Goal: Task Accomplishment & Management: Use online tool/utility

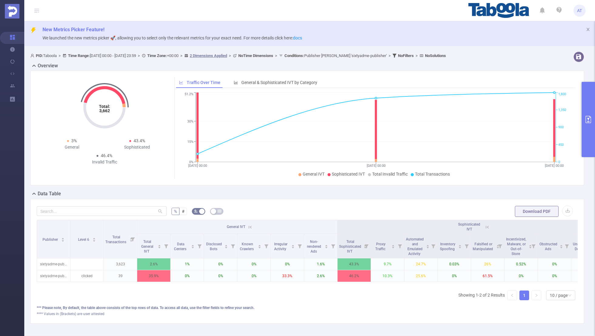
click at [587, 134] on button "primary" at bounding box center [588, 119] width 13 height 75
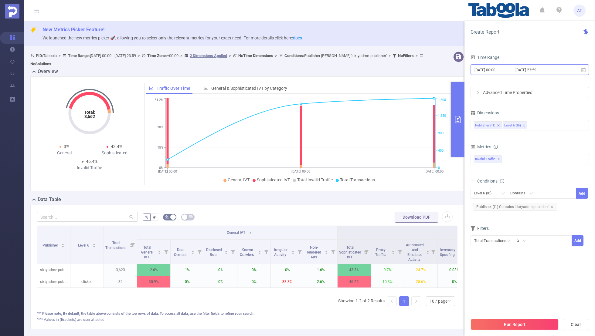
click at [514, 71] on input "[DATE] 00:00" at bounding box center [498, 70] width 49 height 8
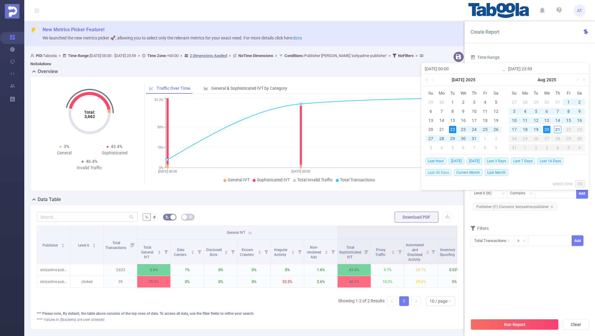
click at [441, 173] on span "Last 30 Days" at bounding box center [438, 172] width 26 height 7
type input "[DATE] 00:00"
type input "[DATE] 23:59"
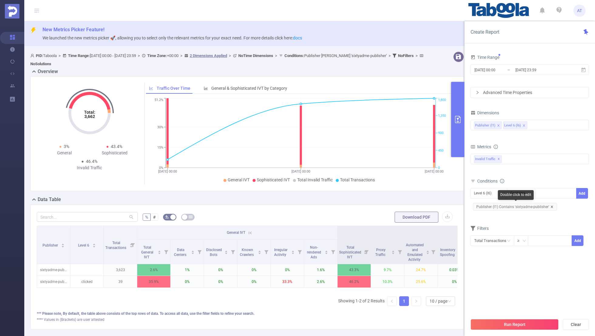
click at [550, 206] on icon "icon: close" at bounding box center [551, 207] width 3 height 3
click at [492, 194] on div "Level 6 (l6)" at bounding box center [485, 194] width 22 height 10
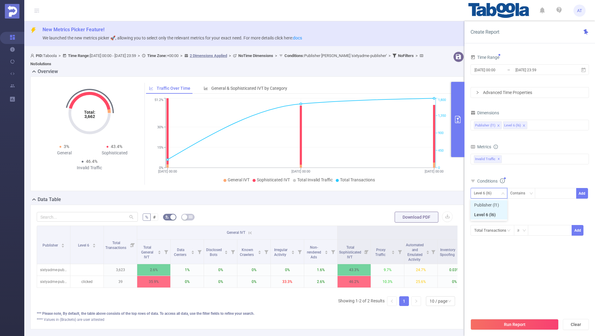
click at [482, 203] on li "Publisher (l1)" at bounding box center [489, 205] width 37 height 10
click at [541, 190] on div at bounding box center [539, 194] width 3 height 8
paste input "tag24us"
type input "tag24us"
click at [586, 191] on button "Add" at bounding box center [582, 193] width 12 height 11
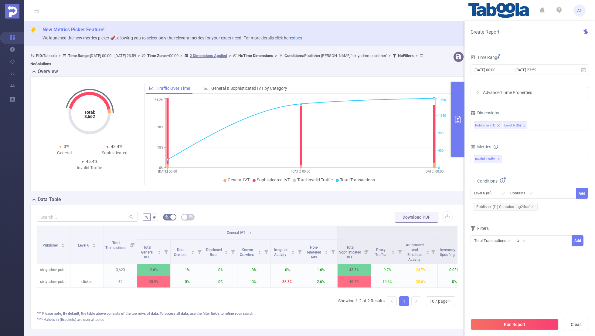
click at [552, 215] on div "Conditions Level 6 (l6) Contains Add Publisher (l1) Contains 'tag24us'" at bounding box center [530, 197] width 118 height 40
click at [492, 325] on button "Run Report" at bounding box center [515, 324] width 88 height 11
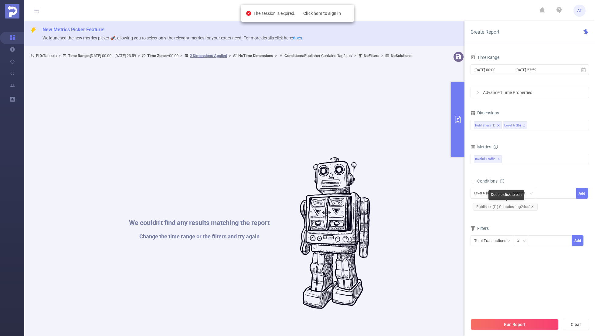
click at [531, 206] on icon "icon: close" at bounding box center [532, 207] width 2 height 2
click at [502, 70] on input "[DATE] 00:00" at bounding box center [498, 70] width 49 height 8
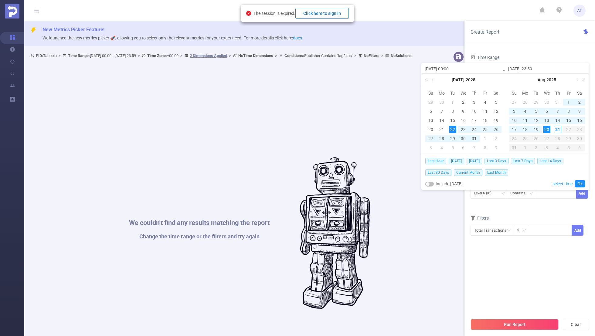
click at [333, 12] on button "Click here to sign in" at bounding box center [321, 13] width 53 height 11
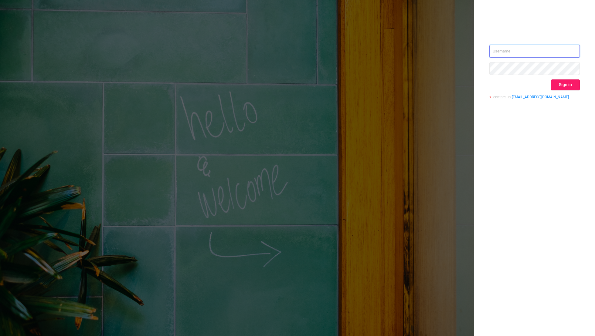
type input "aman.t@taboola.com"
click at [563, 86] on button "Sign in" at bounding box center [565, 85] width 29 height 11
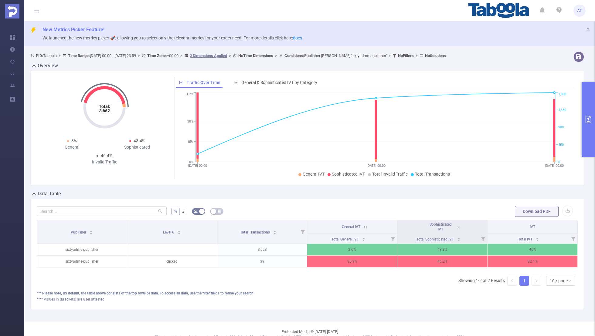
click at [588, 128] on button "primary" at bounding box center [588, 119] width 13 height 75
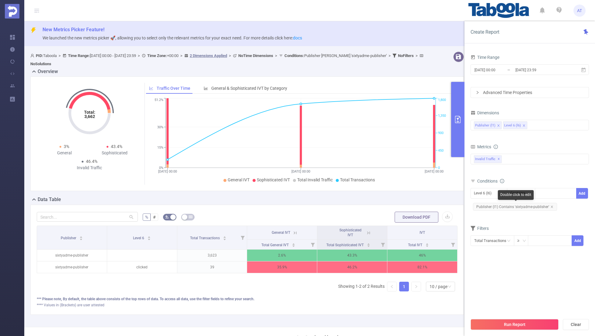
click at [551, 204] on span "Publisher (l1) Contains 'sixtyadme-publisher'" at bounding box center [515, 207] width 84 height 8
click at [482, 190] on div "Level 6 (l6)" at bounding box center [485, 194] width 22 height 10
click at [482, 204] on li "Publisher (l1)" at bounding box center [489, 205] width 37 height 10
click at [550, 206] on icon "icon: close" at bounding box center [551, 207] width 3 height 3
click at [548, 191] on div at bounding box center [555, 194] width 35 height 10
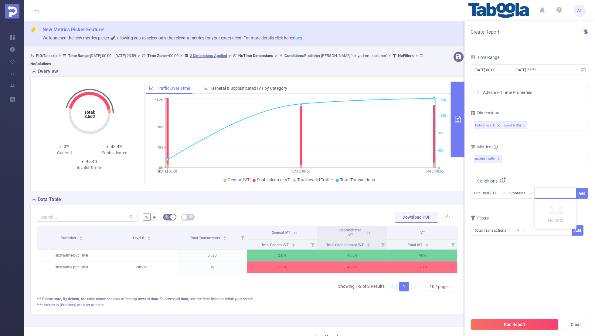
paste input "tag24us"
type input "tag24us"
click at [583, 192] on button "Add" at bounding box center [582, 193] width 12 height 11
click at [528, 220] on form "Dimensions Publisher (l1) Level 6 (l6) Metrics Total General IVT Data Centers D…" at bounding box center [530, 181] width 118 height 145
click at [508, 327] on button "Run Report" at bounding box center [515, 324] width 88 height 11
